Goal: Register for event/course

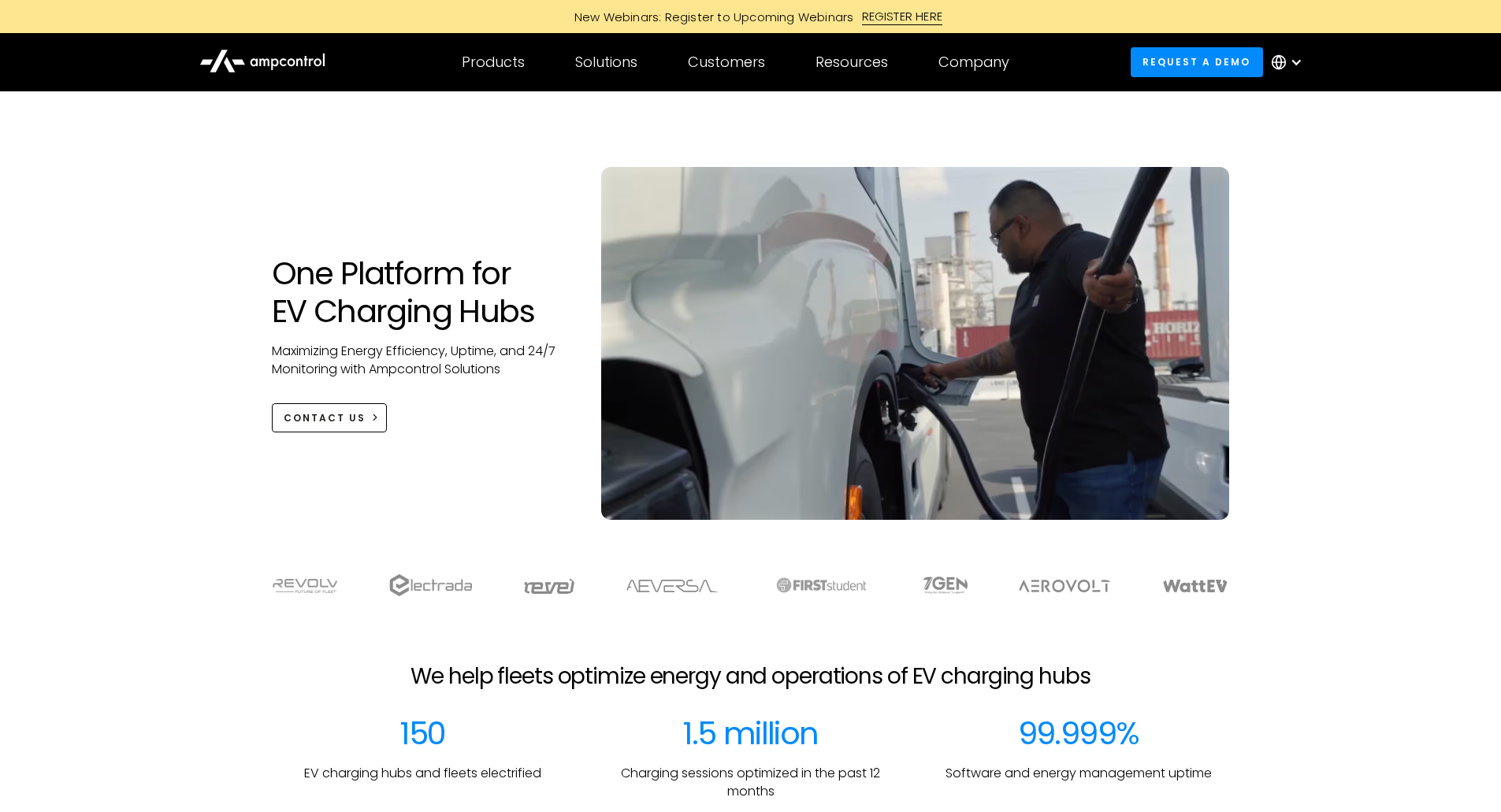
click at [913, 3] on div "New Webinars: Register to Upcoming Webinars REGISTER HERE" at bounding box center [750, 17] width 1501 height 33
click at [917, 16] on div "REGISTER HERE" at bounding box center [902, 16] width 81 height 18
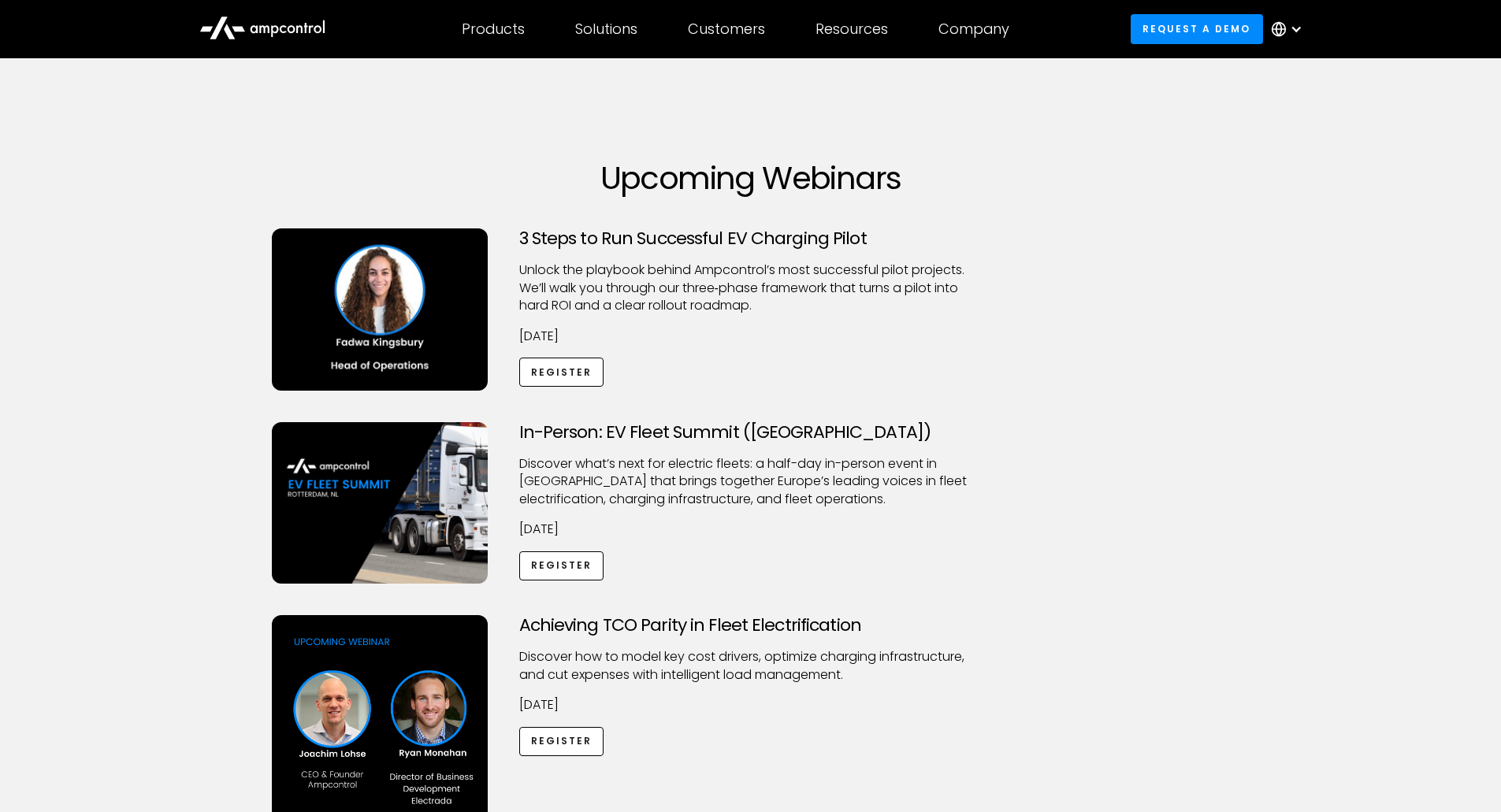
drag, startPoint x: 501, startPoint y: 251, endPoint x: 725, endPoint y: 340, distance: 241.0
click at [725, 340] on div "3 Steps to Run Successful EV Charging Pilot Unlock the playbook behind Ampcontr…" at bounding box center [750, 325] width 990 height 194
copy div "3 Steps to Run Successful EV Charging Pilot Unlock the playbook behind Ampcontr…"
click at [572, 375] on link "Register" at bounding box center [562, 372] width 85 height 29
